Goal: Transaction & Acquisition: Purchase product/service

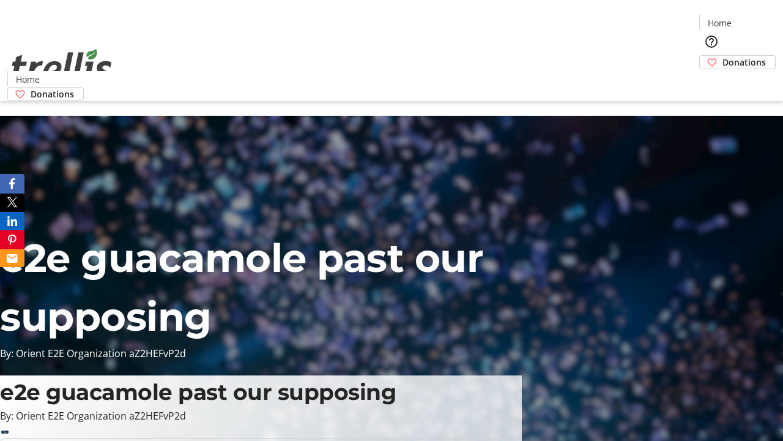
click at [723, 56] on span "Donations" at bounding box center [744, 62] width 43 height 13
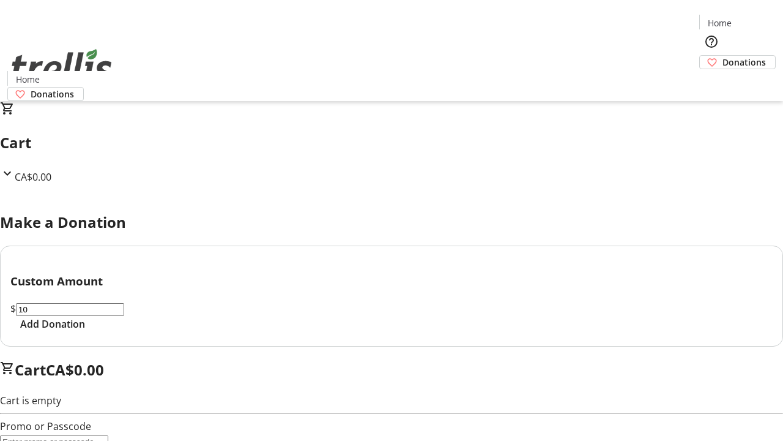
click at [85, 331] on span "Add Donation" at bounding box center [52, 323] width 65 height 15
select select "CA"
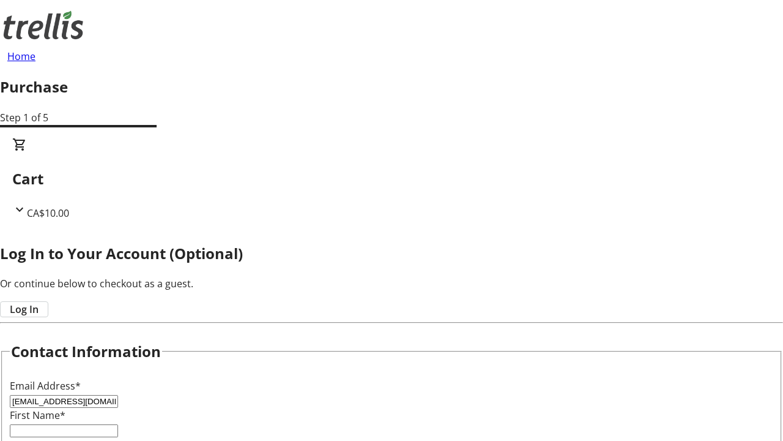
type input "[EMAIL_ADDRESS][DOMAIN_NAME]"
type input "Kelsi"
type input "Pouros"
type input "[STREET_ADDRESS][PERSON_NAME]"
type input "Kelowna"
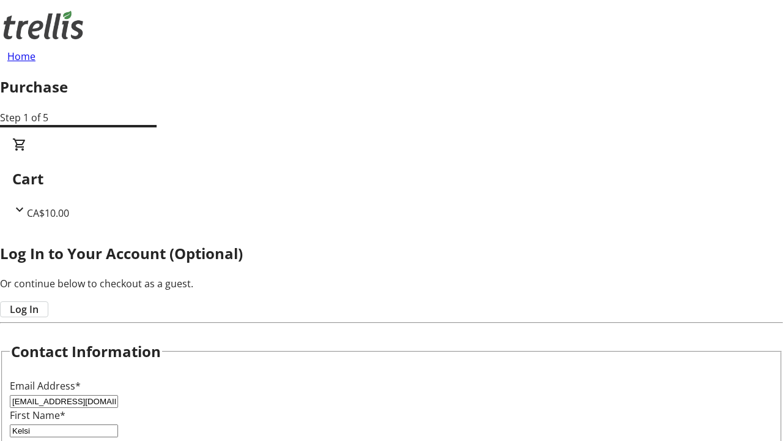
select select "BC"
type input "Kelowna"
type input "V1Y 0C2"
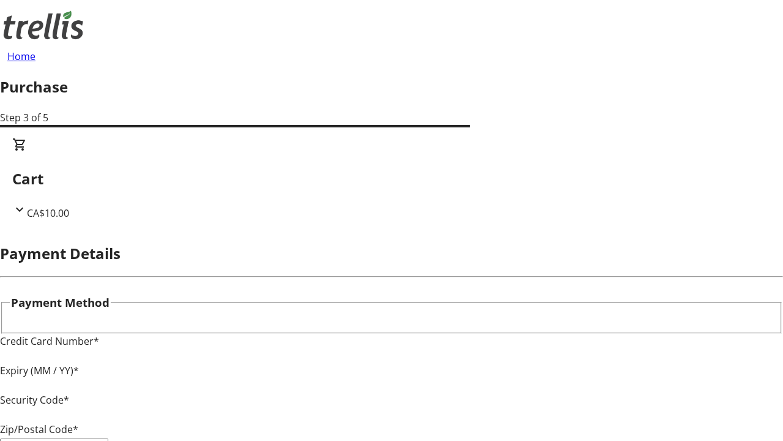
type input "V1Y 0C2"
